Goal: Information Seeking & Learning: Learn about a topic

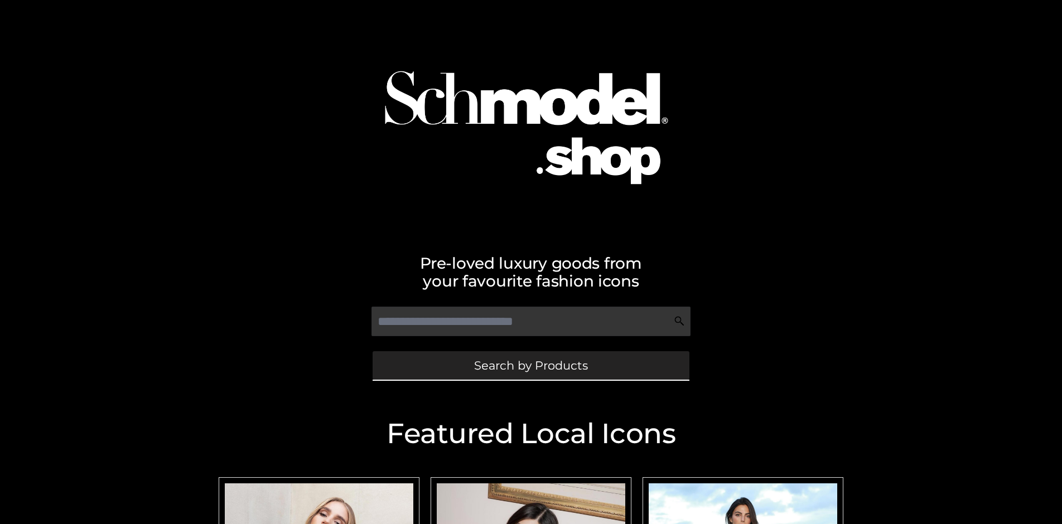
click at [530, 365] on span "Search by Products" at bounding box center [531, 366] width 114 height 12
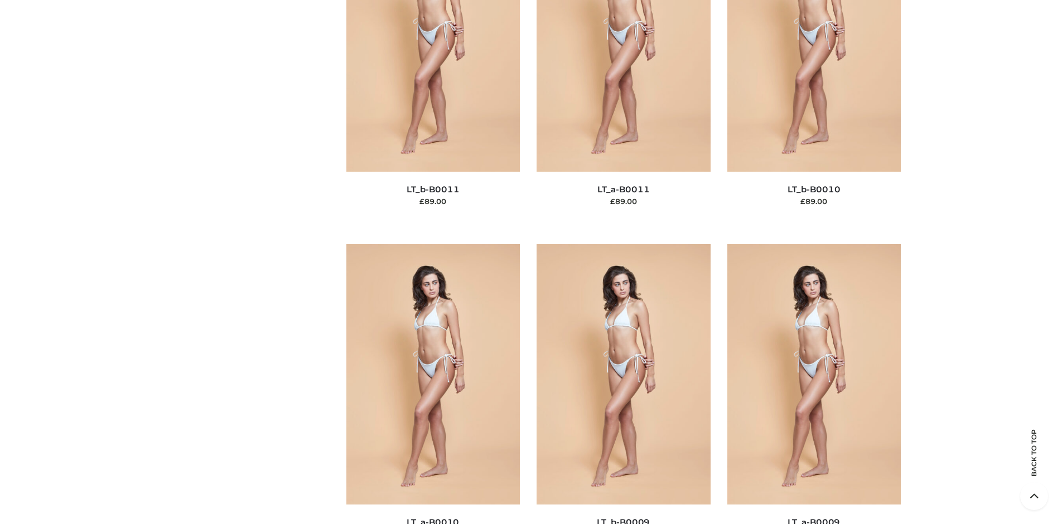
scroll to position [96, 0]
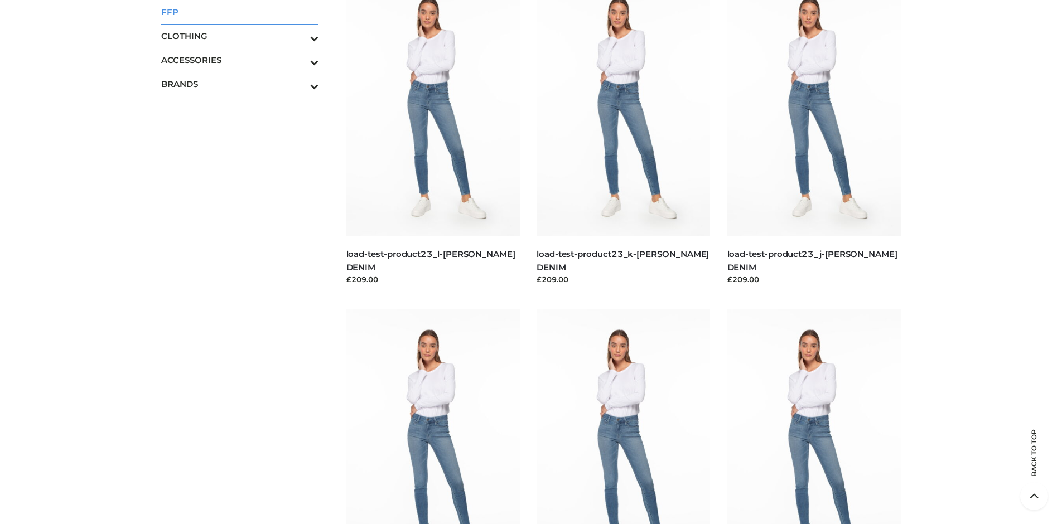
click at [239, 12] on span "FFP" at bounding box center [239, 12] width 157 height 13
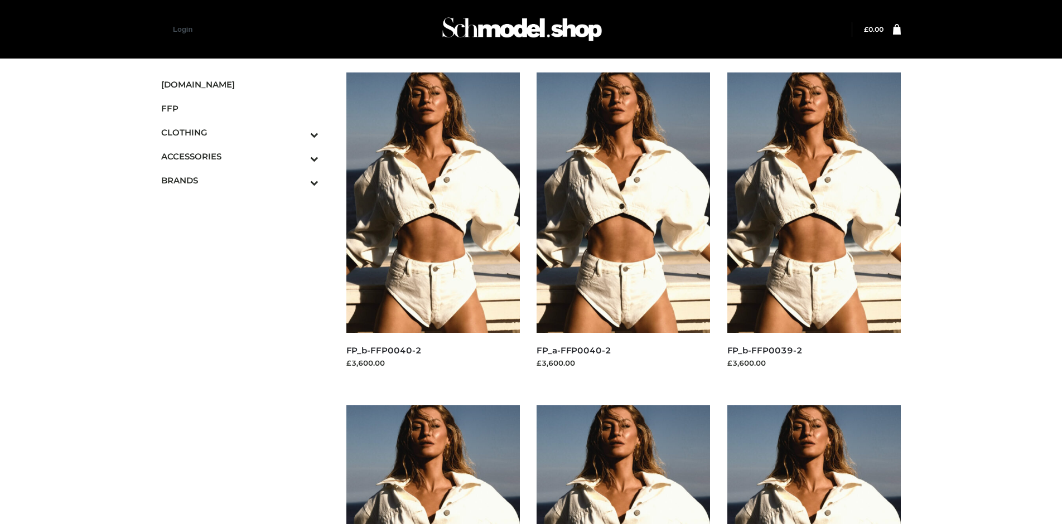
scroll to position [858, 0]
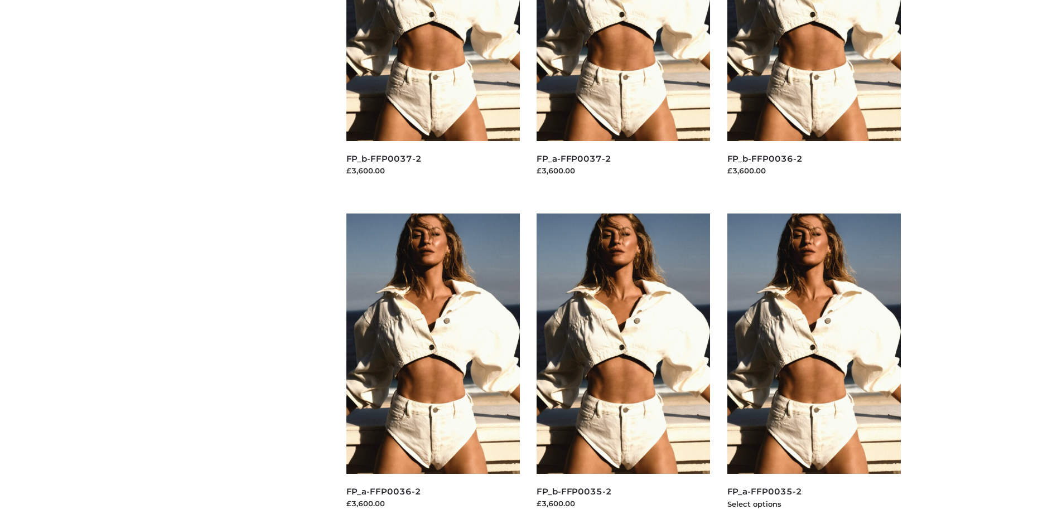
click at [814, 369] on img at bounding box center [814, 344] width 174 height 260
click at [623, 369] on img at bounding box center [623, 344] width 174 height 260
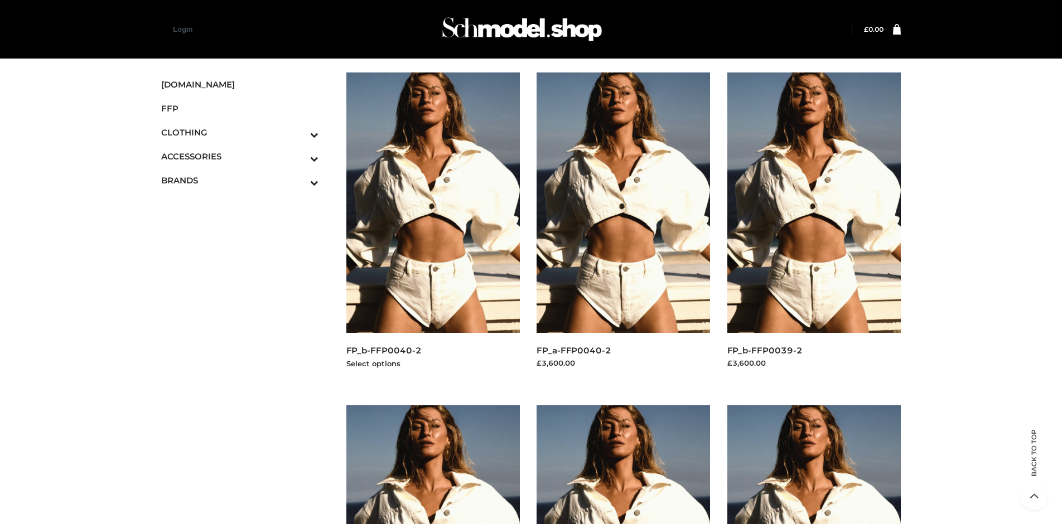
click at [433, 228] on img at bounding box center [433, 202] width 174 height 260
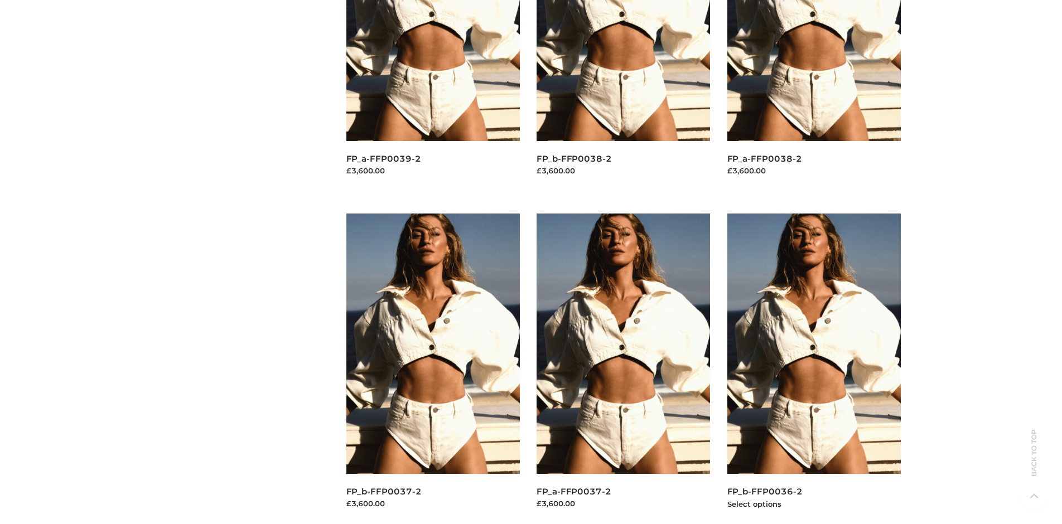
click at [814, 369] on img at bounding box center [814, 344] width 174 height 260
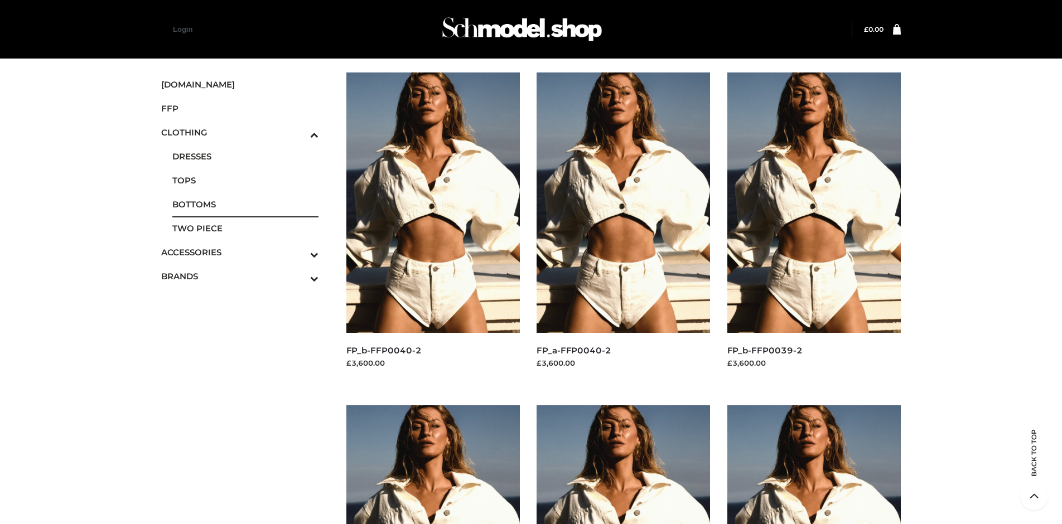
click at [245, 204] on span "BOTTOMS" at bounding box center [245, 204] width 146 height 13
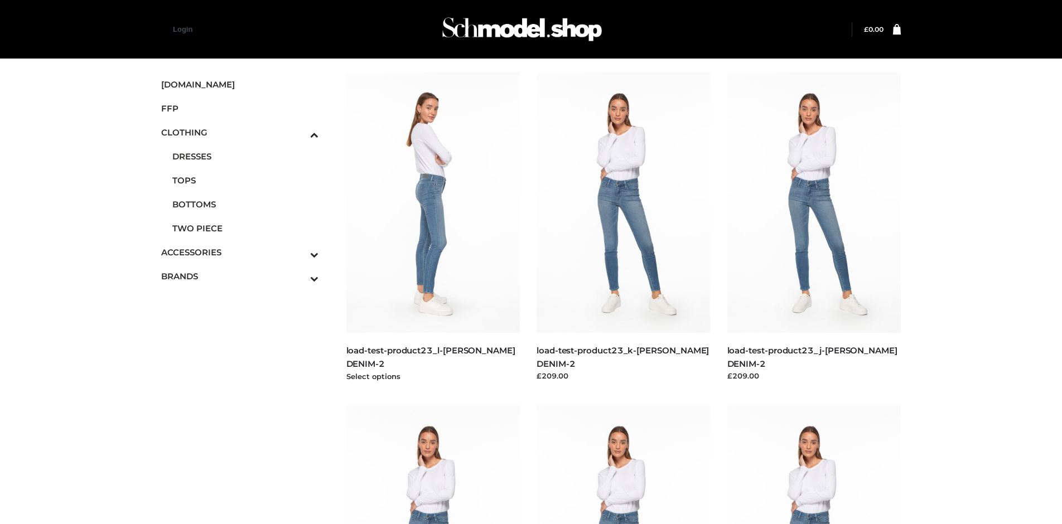
click at [433, 228] on img at bounding box center [433, 202] width 174 height 260
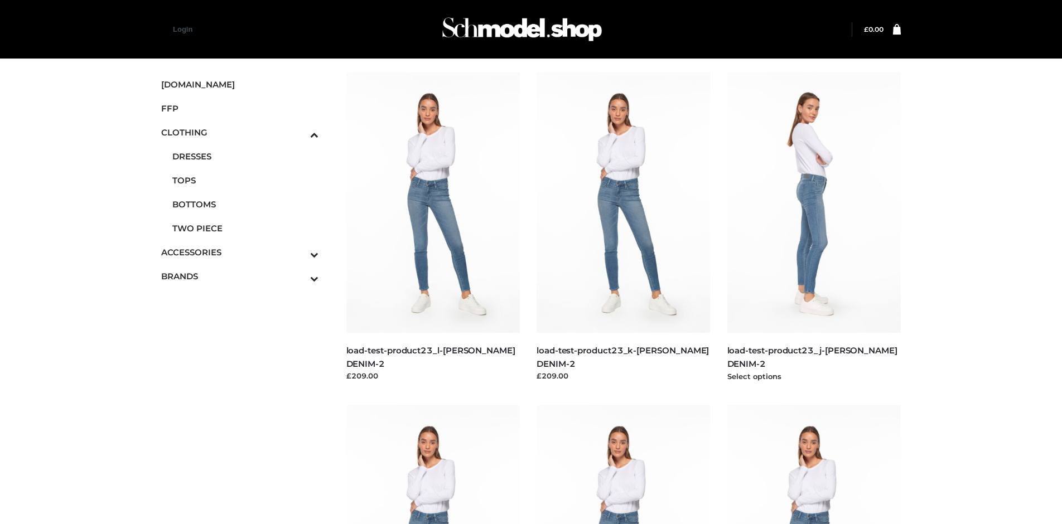
click at [814, 228] on img at bounding box center [814, 202] width 174 height 260
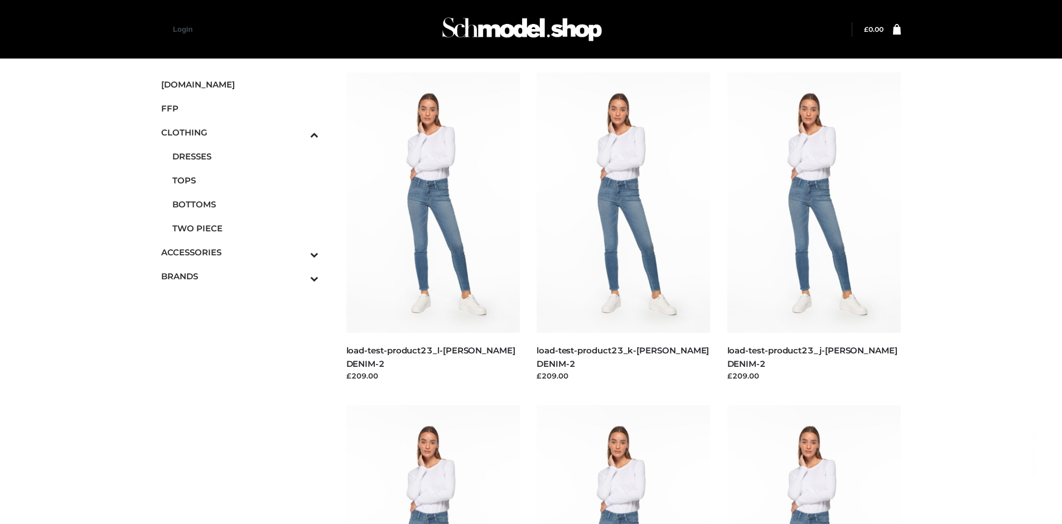
scroll to position [858, 0]
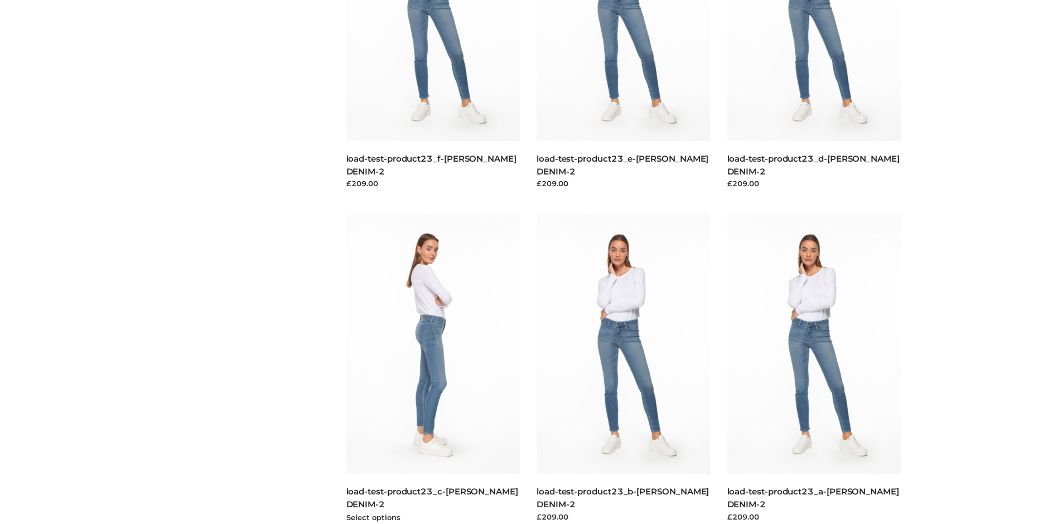
click at [433, 369] on img at bounding box center [433, 344] width 174 height 260
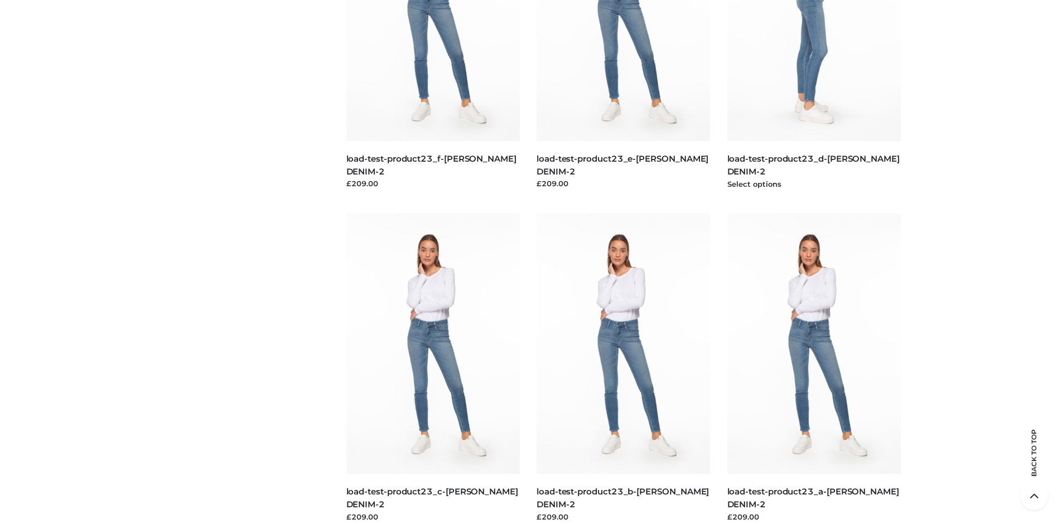
scroll to position [525, 0]
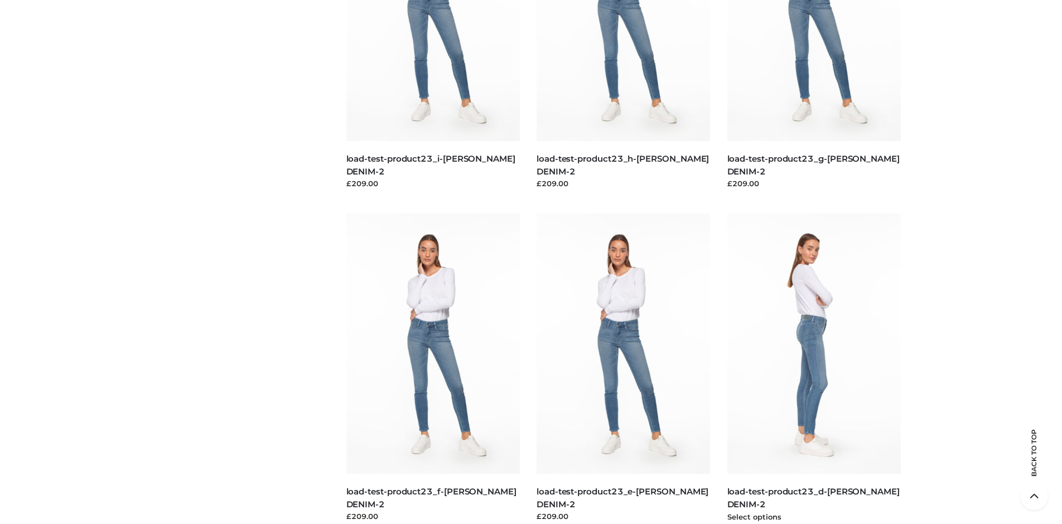
click at [814, 369] on img at bounding box center [814, 344] width 174 height 260
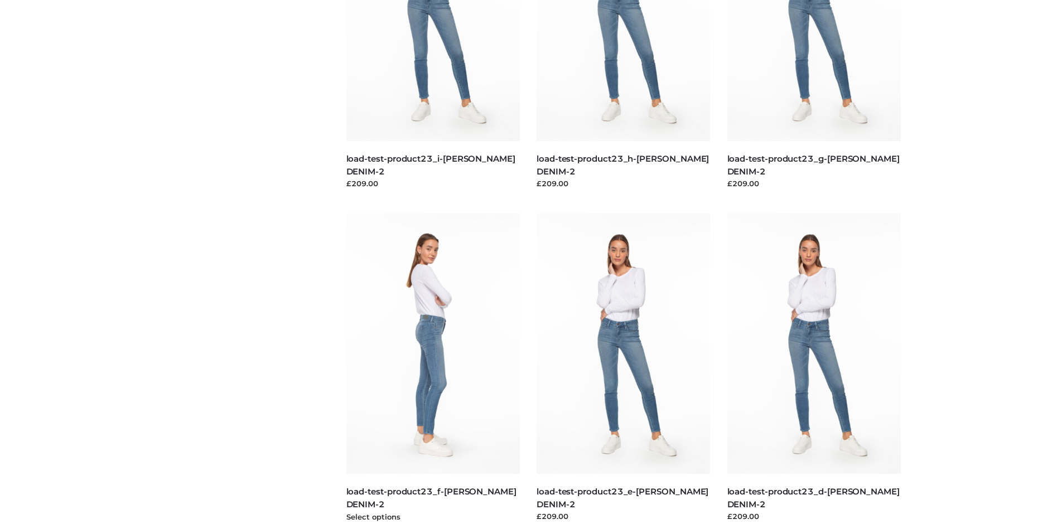
scroll to position [0, 0]
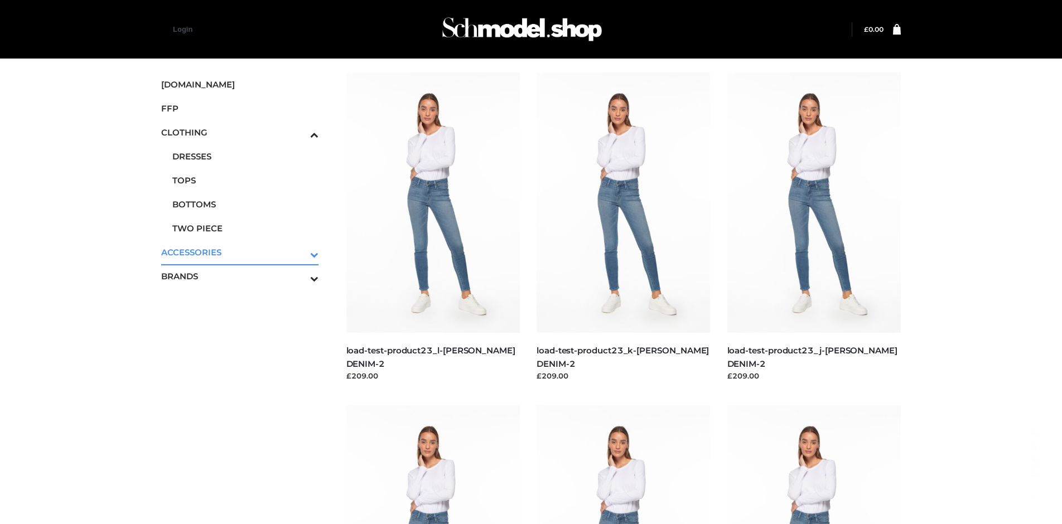
click at [298, 252] on icon "Toggle Submenu" at bounding box center [256, 254] width 125 height 13
click at [245, 204] on span "JEWELRY" at bounding box center [245, 204] width 146 height 13
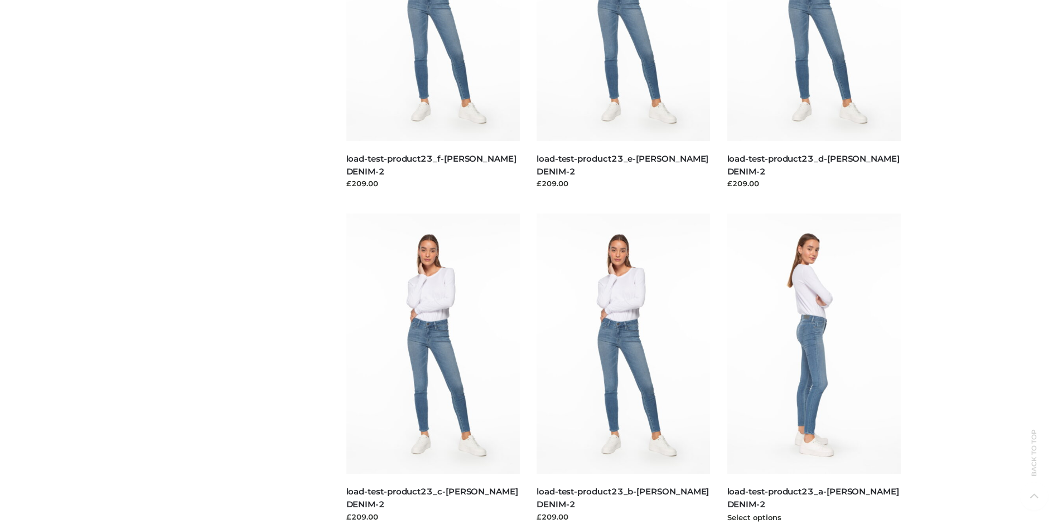
click at [814, 369] on img at bounding box center [814, 344] width 174 height 260
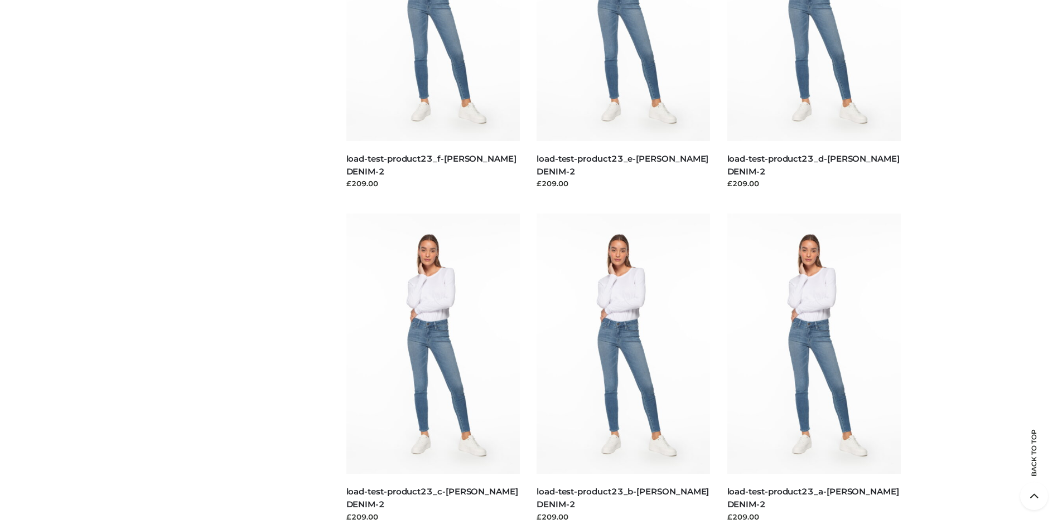
scroll to position [1869, 0]
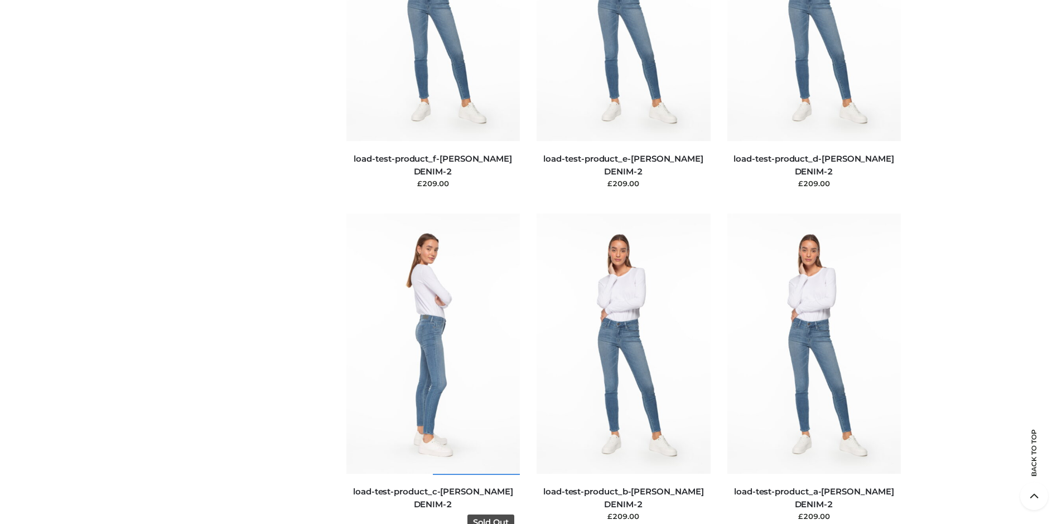
click at [433, 369] on img at bounding box center [433, 344] width 174 height 260
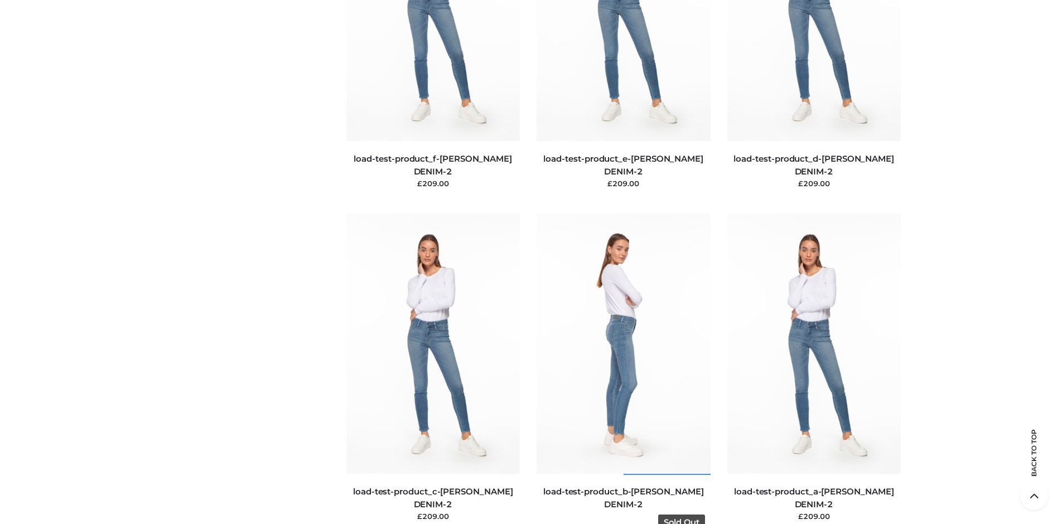
click at [623, 369] on img at bounding box center [623, 344] width 174 height 260
